Goal: Transaction & Acquisition: Purchase product/service

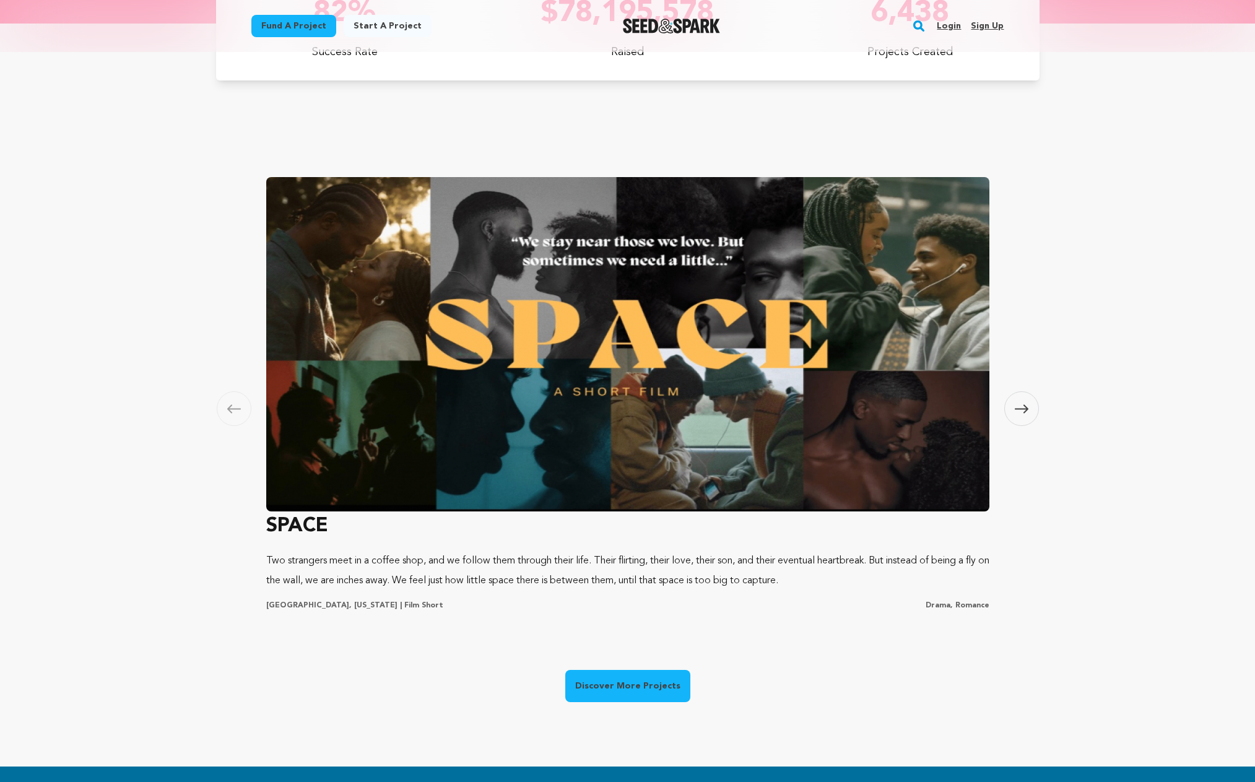
scroll to position [619, 0]
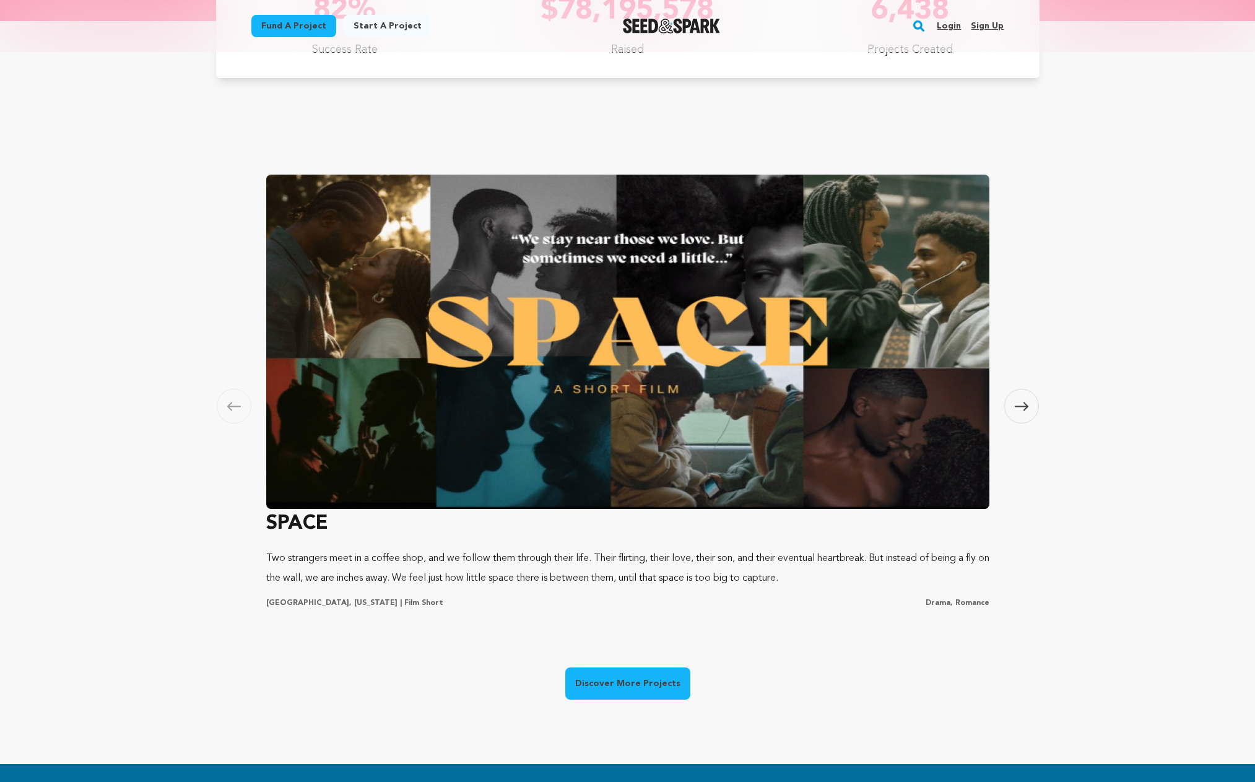
click at [651, 679] on link "Discover More Projects" at bounding box center [627, 684] width 125 height 32
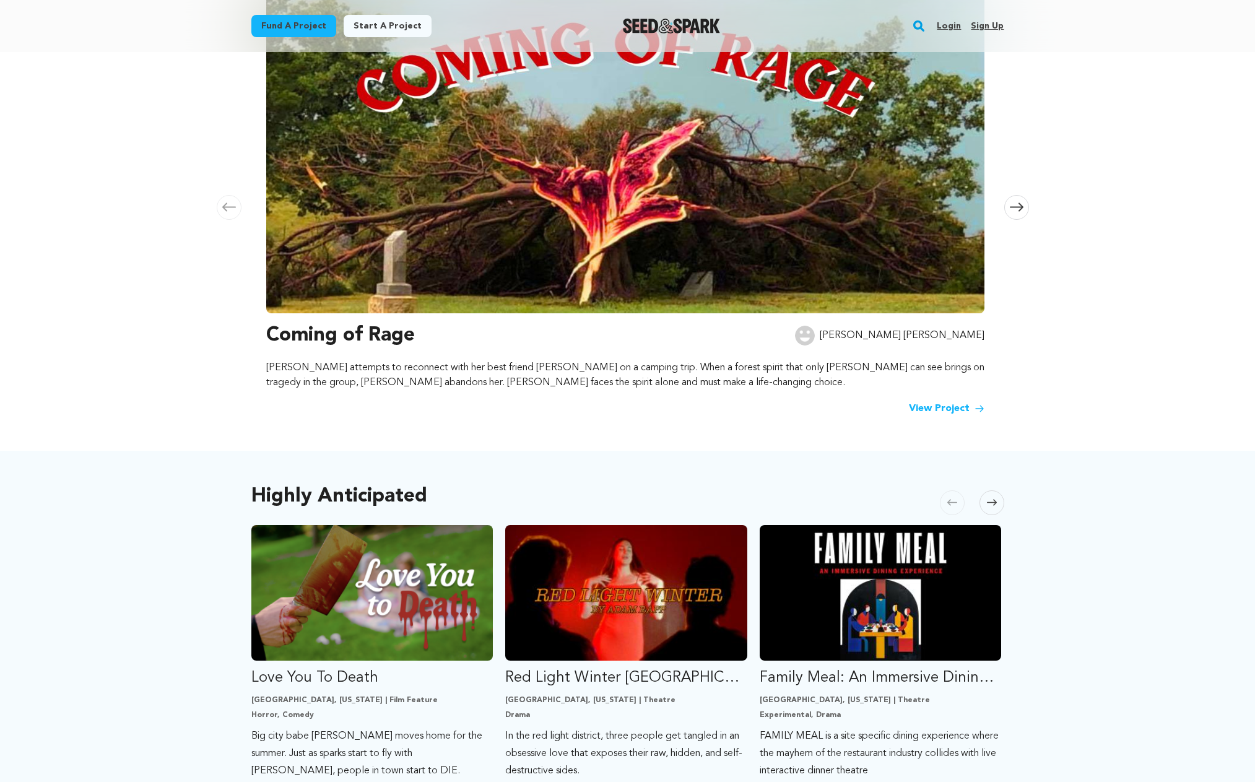
scroll to position [248, 0]
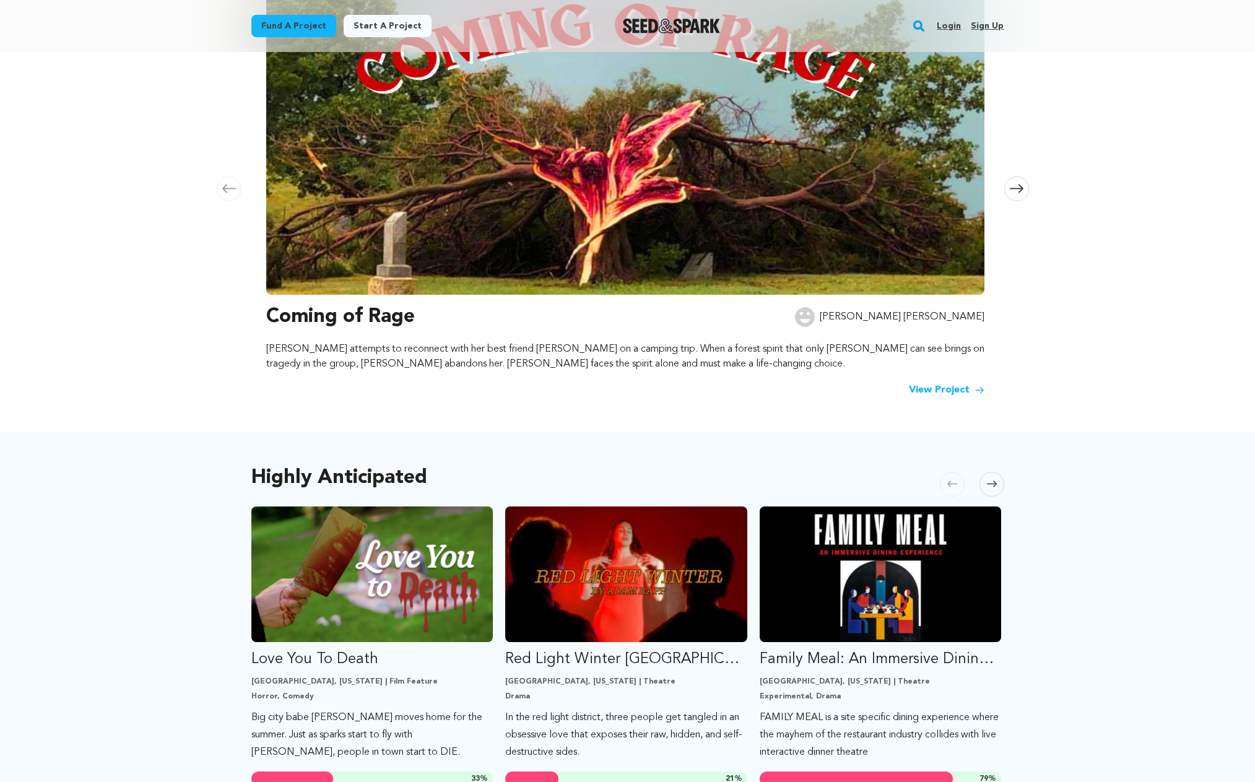
click at [948, 396] on link "View Project" at bounding box center [947, 390] width 76 height 15
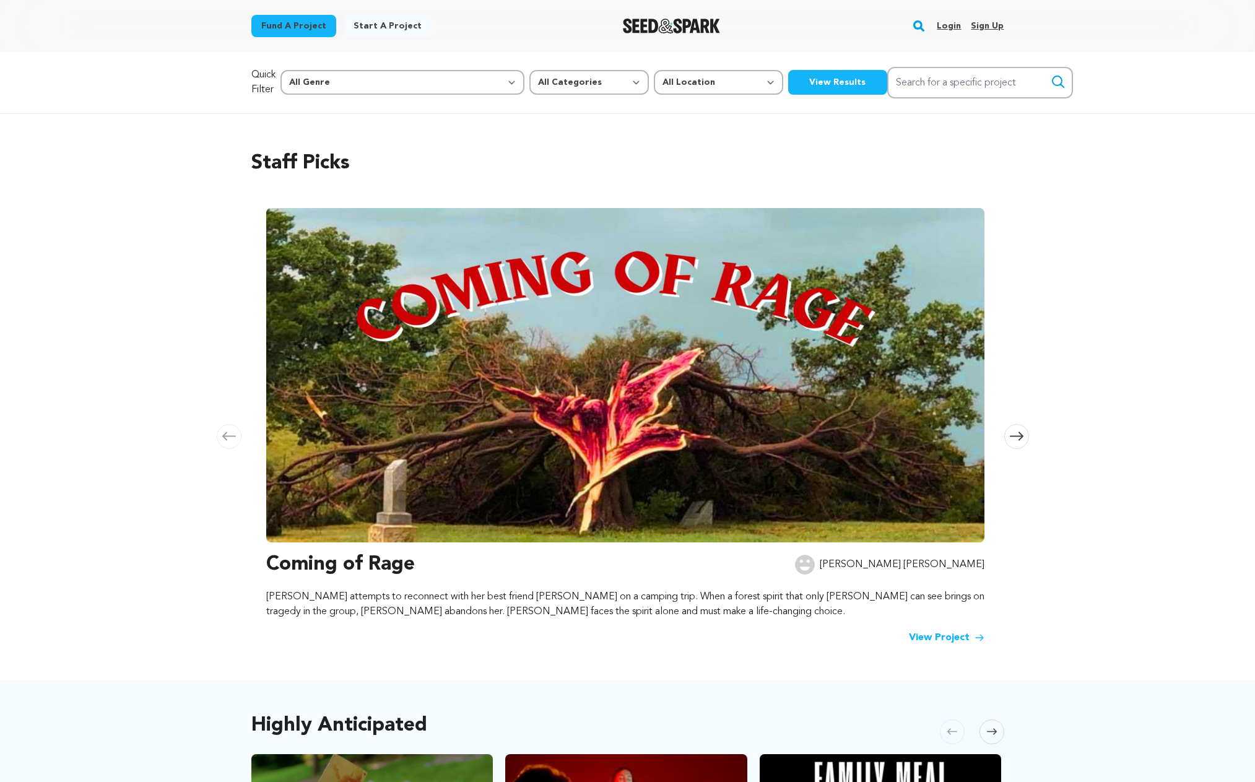
click at [788, 82] on button "View Results" at bounding box center [837, 82] width 99 height 25
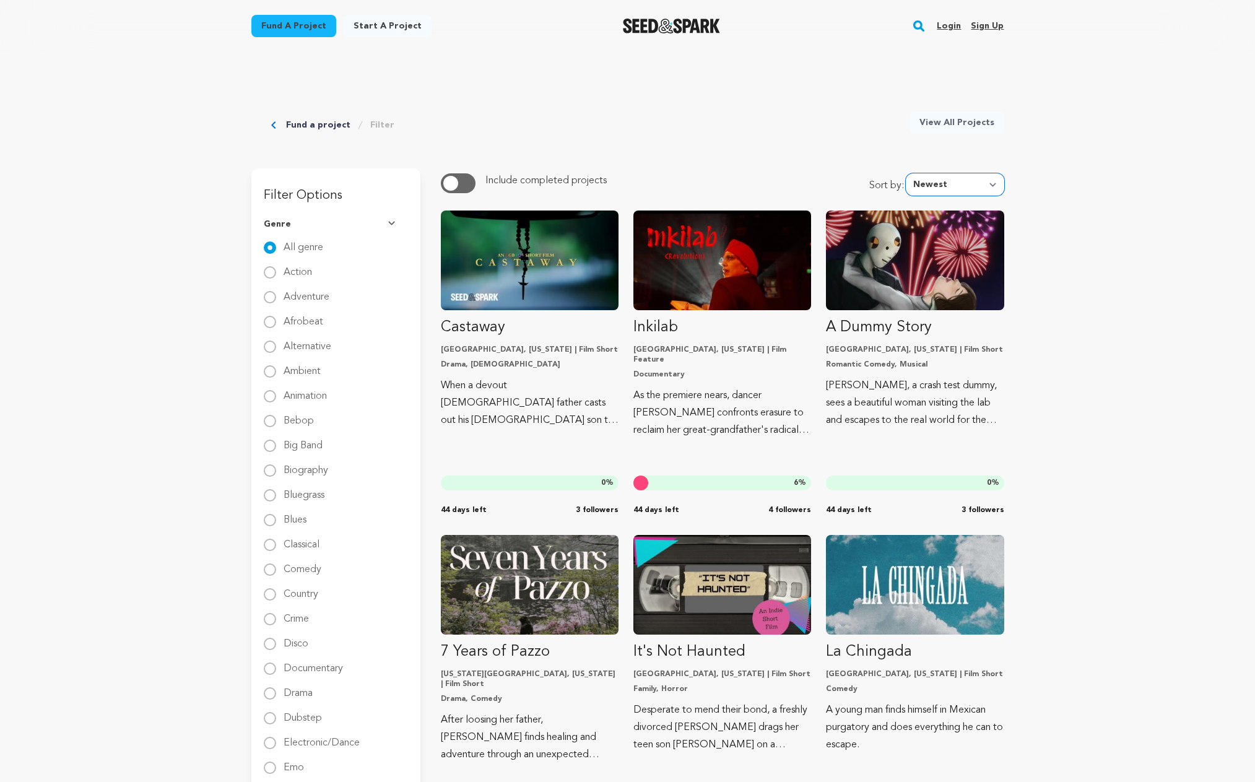
click at [965, 180] on select "Newest Most Popular Most Funded Trending Now Ending Now Amount Raised" at bounding box center [955, 184] width 98 height 22
select select "most_funded"
click at [909, 173] on select "Newest Most Popular Most Funded Trending Now Ending Now Amount Raised" at bounding box center [955, 184] width 98 height 22
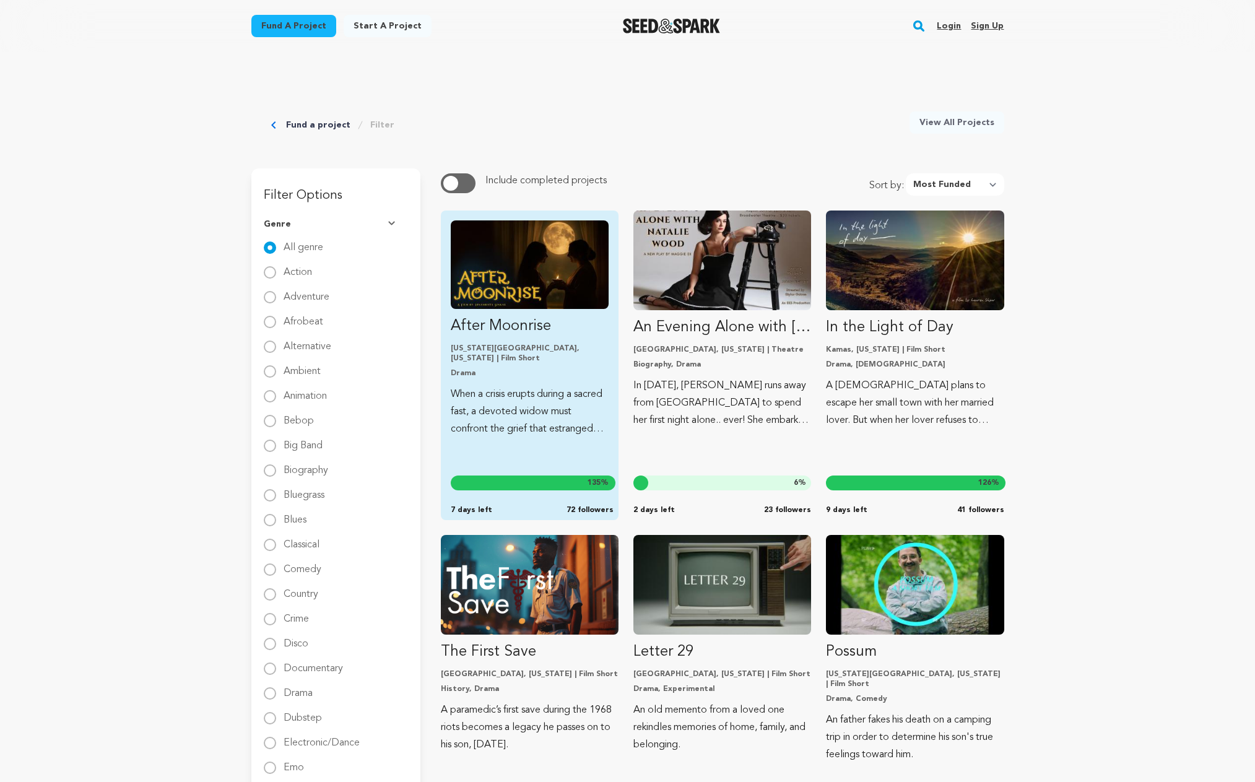
click at [517, 325] on p "After Moonrise" at bounding box center [530, 326] width 158 height 20
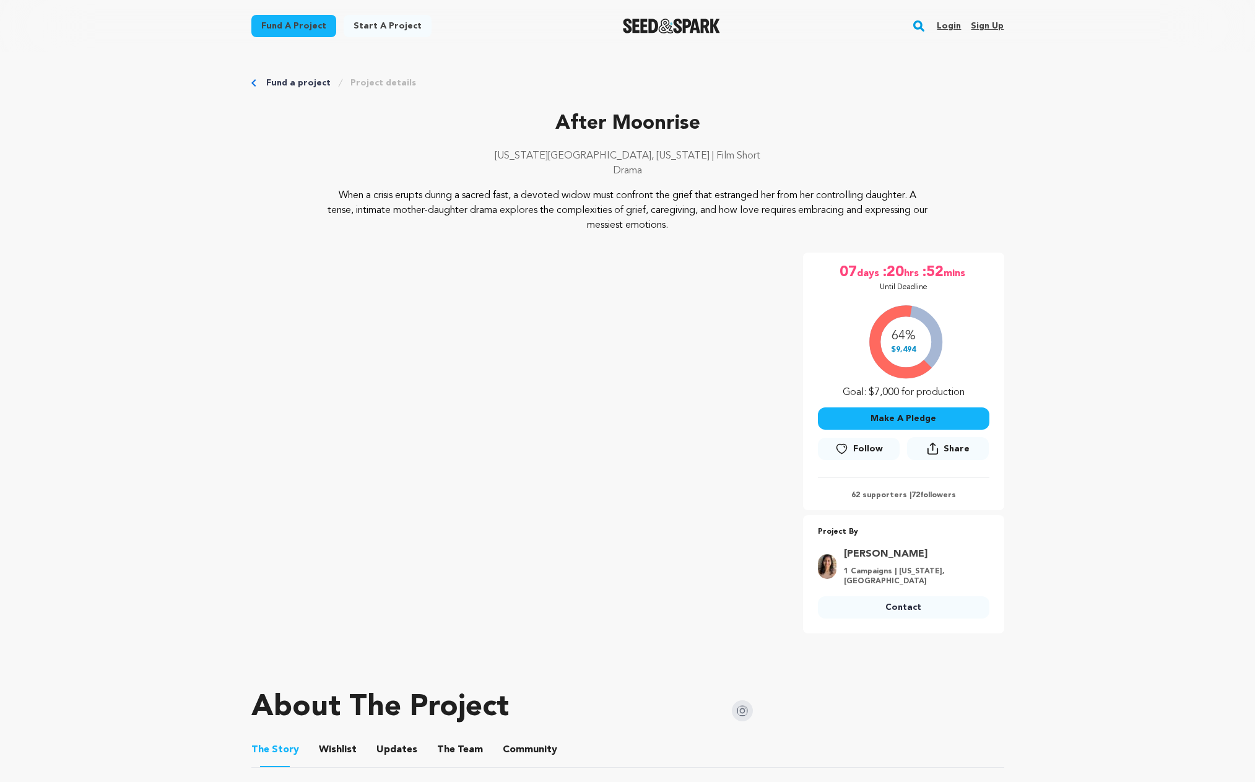
drag, startPoint x: 1057, startPoint y: 240, endPoint x: 1076, endPoint y: 232, distance: 21.4
